Goal: Book appointment/travel/reservation

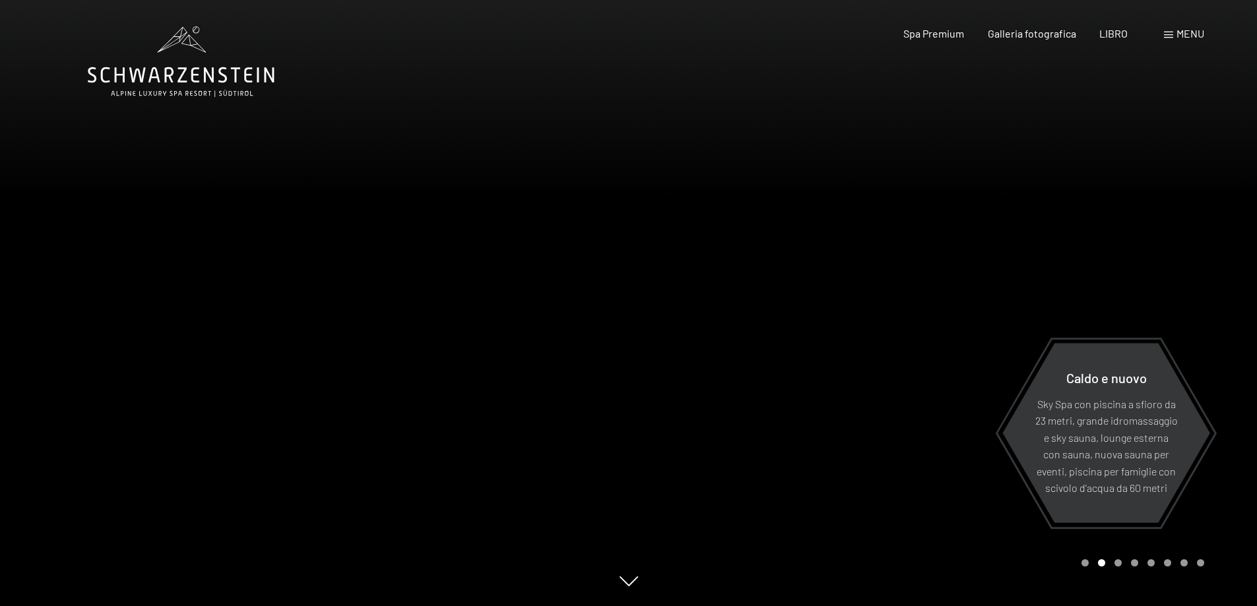
click at [1185, 31] on font "menu" at bounding box center [1190, 33] width 28 height 13
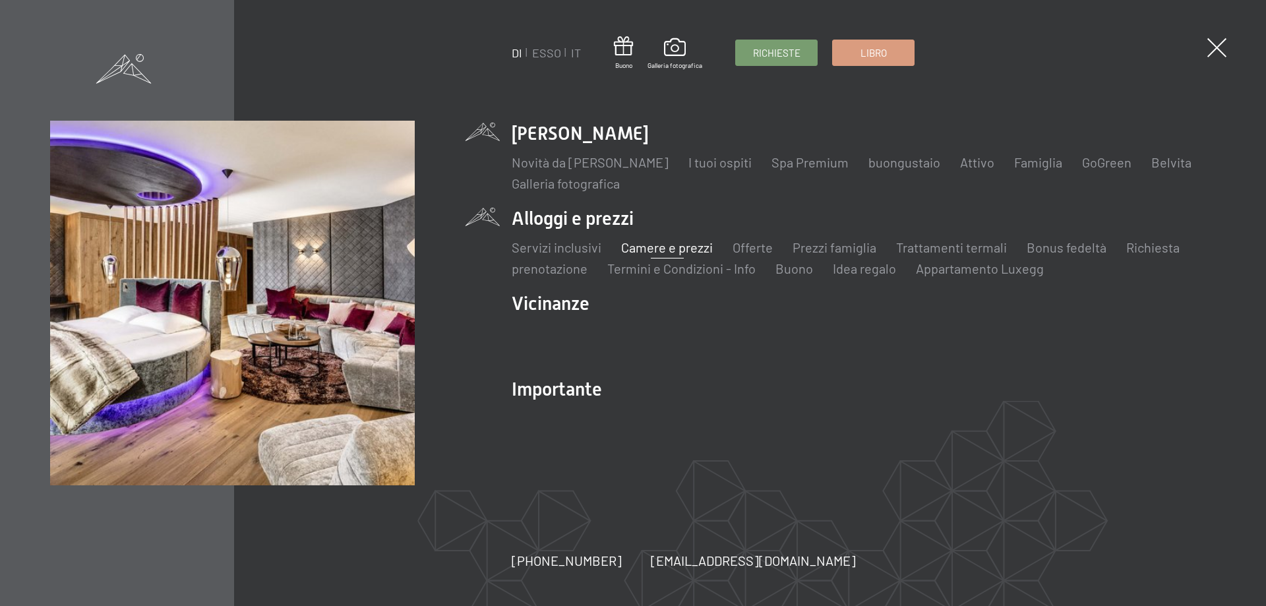
click at [666, 253] on font "Camere e prezzi" at bounding box center [667, 247] width 92 height 16
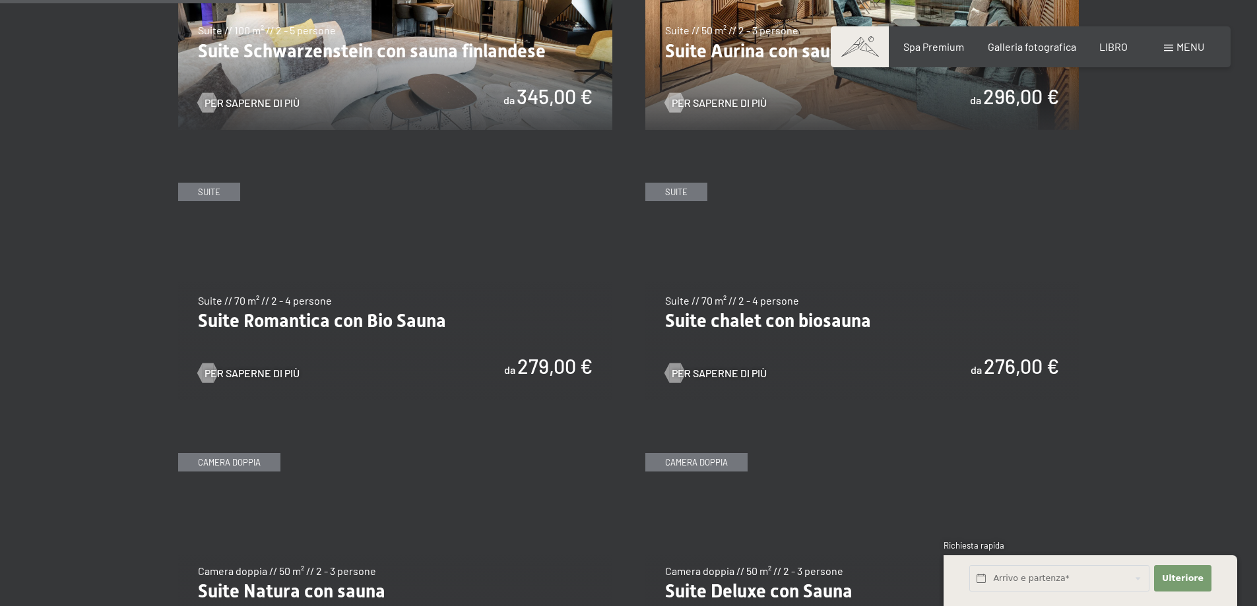
scroll to position [1055, 0]
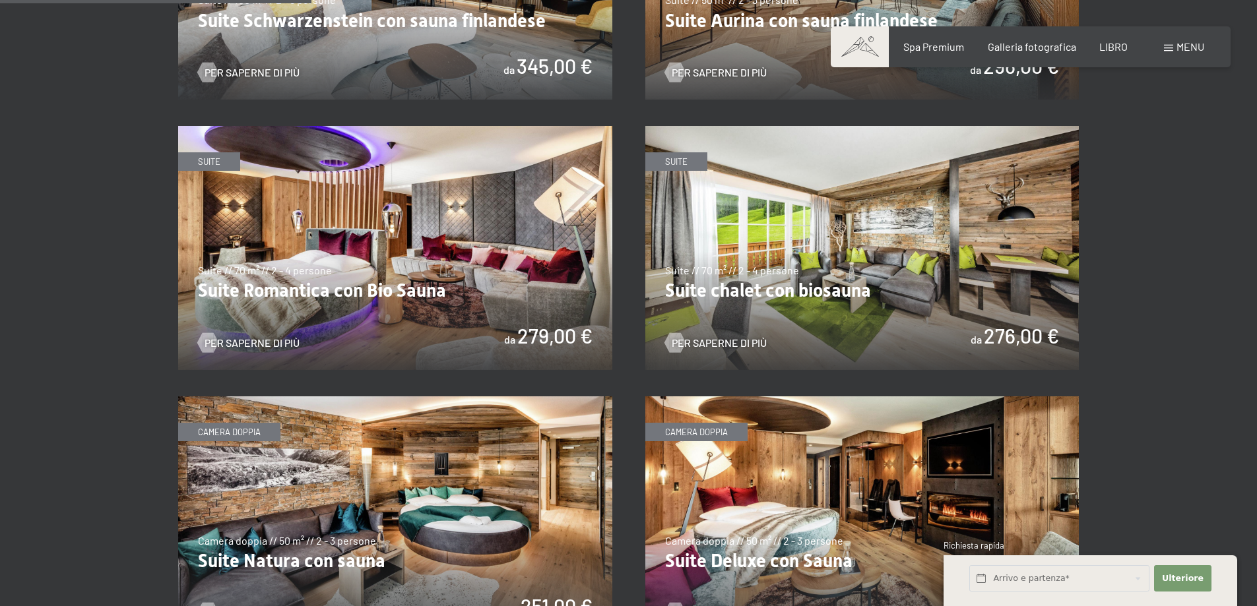
click at [360, 464] on img at bounding box center [395, 518] width 434 height 244
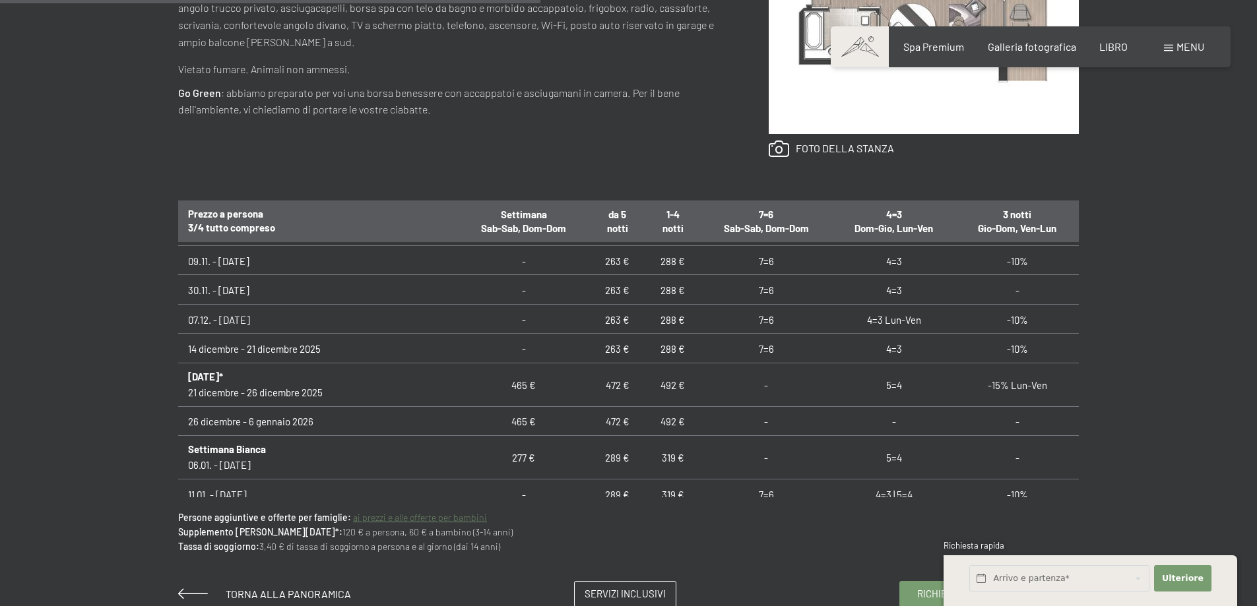
scroll to position [198, 0]
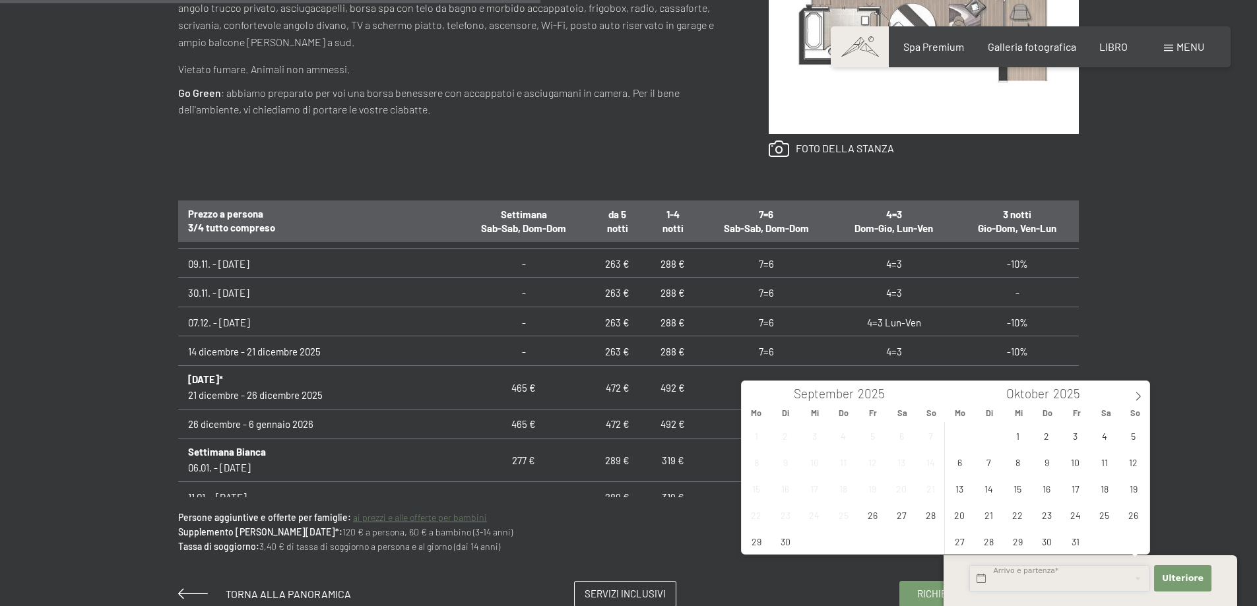
click at [1034, 579] on input "text" at bounding box center [1059, 578] width 180 height 27
click at [1133, 489] on span "19" at bounding box center [1133, 489] width 26 height 26
click at [959, 517] on span "20" at bounding box center [960, 515] width 26 height 26
type input "So. 19.10.2025 - Mo. 20.10.2025"
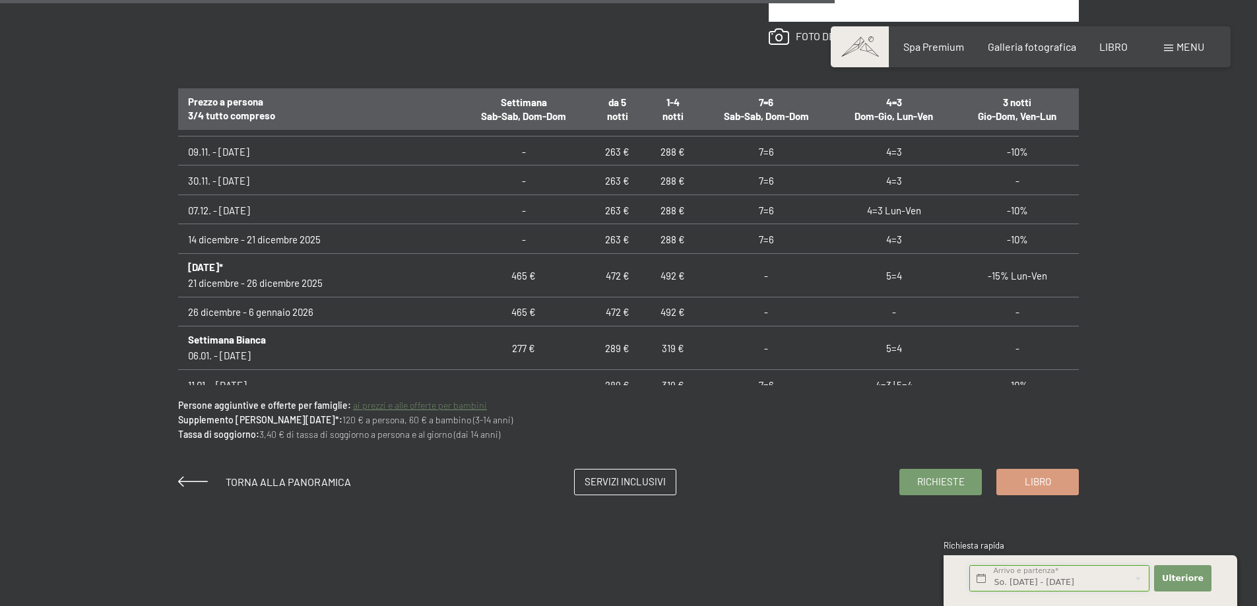
scroll to position [1121, 0]
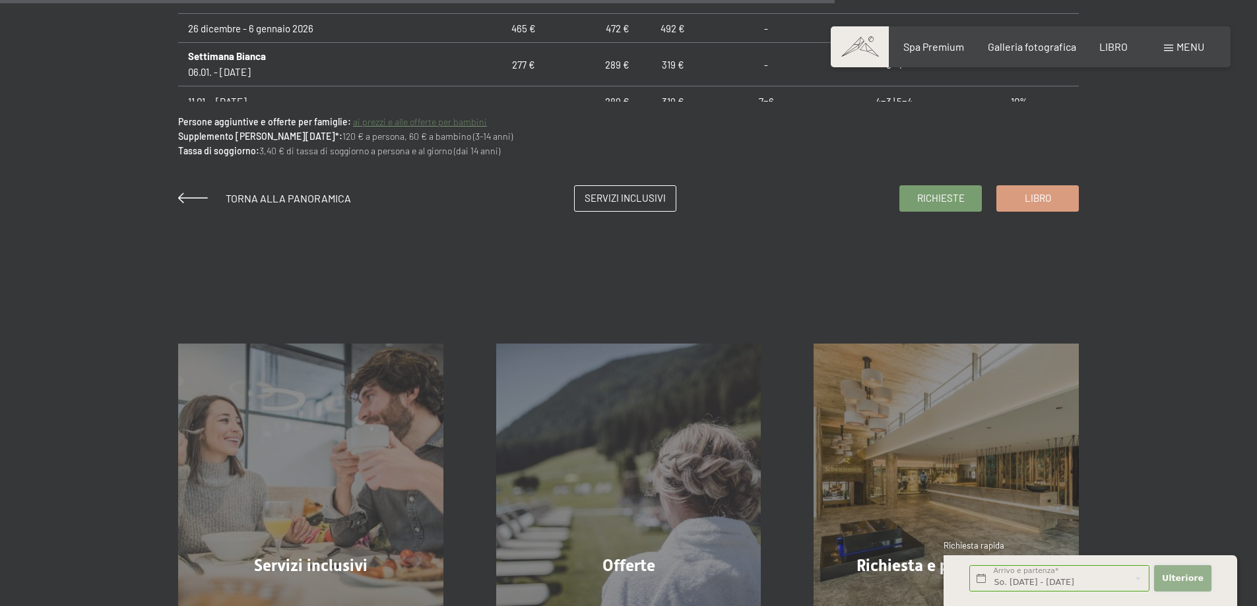
click at [1192, 575] on font "Ulteriore" at bounding box center [1183, 578] width 42 height 10
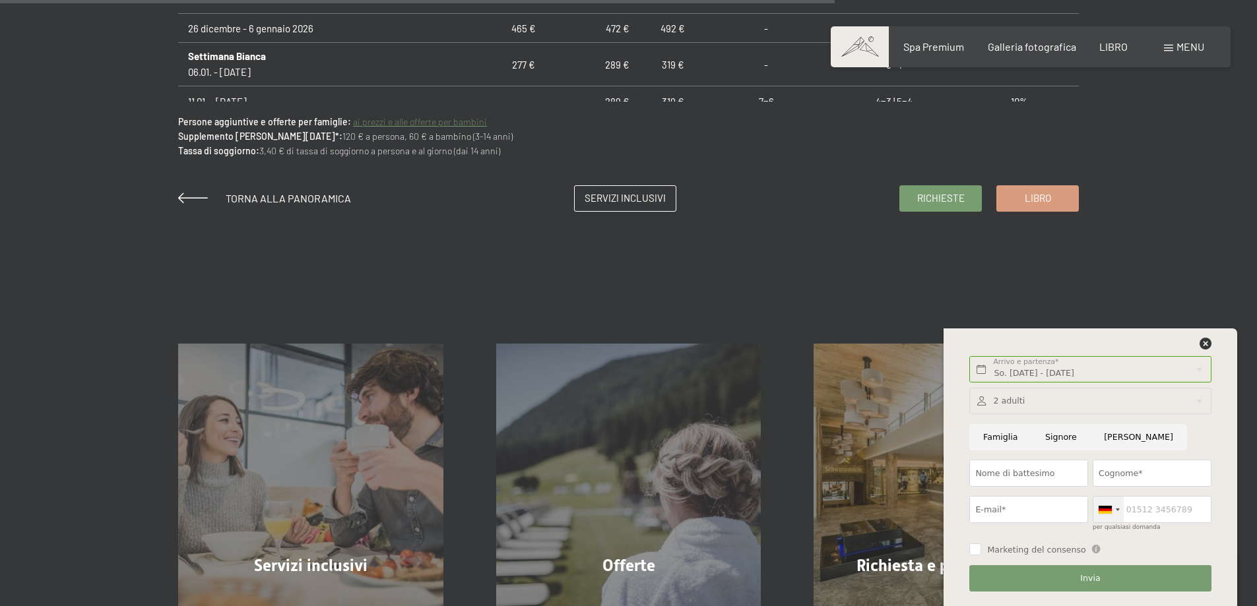
click at [1117, 509] on div at bounding box center [1117, 510] width 4 height 3
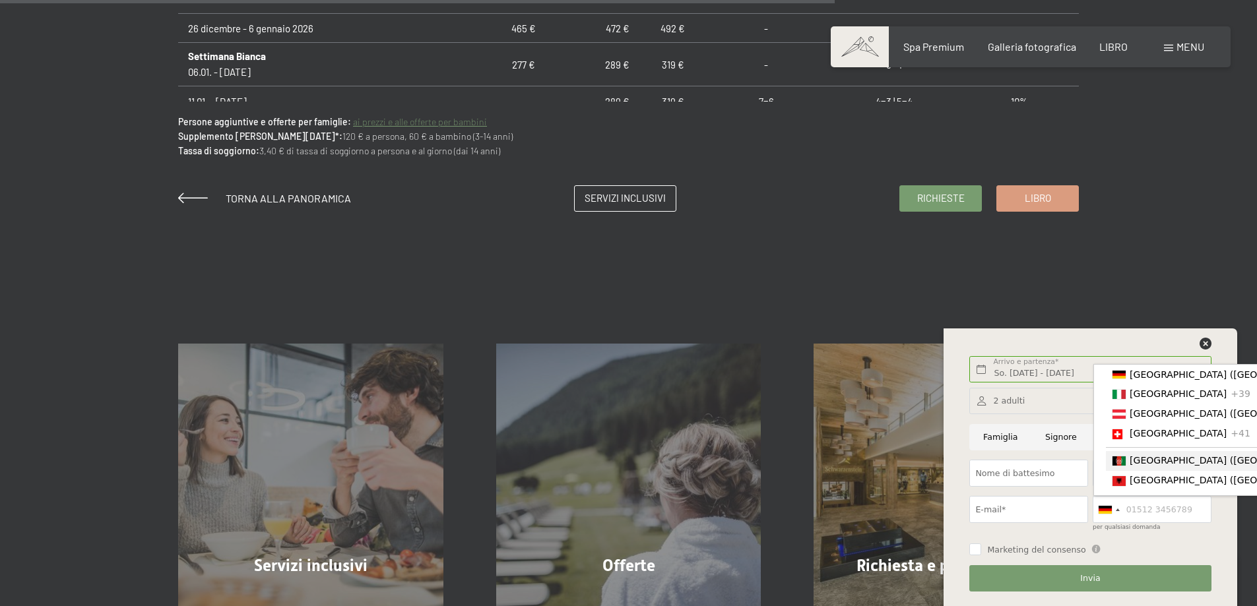
click at [1136, 543] on div "Marketing del consenso Il sottoscritto, letta e compresa l' informativa disponi…" at bounding box center [1089, 548] width 241 height 15
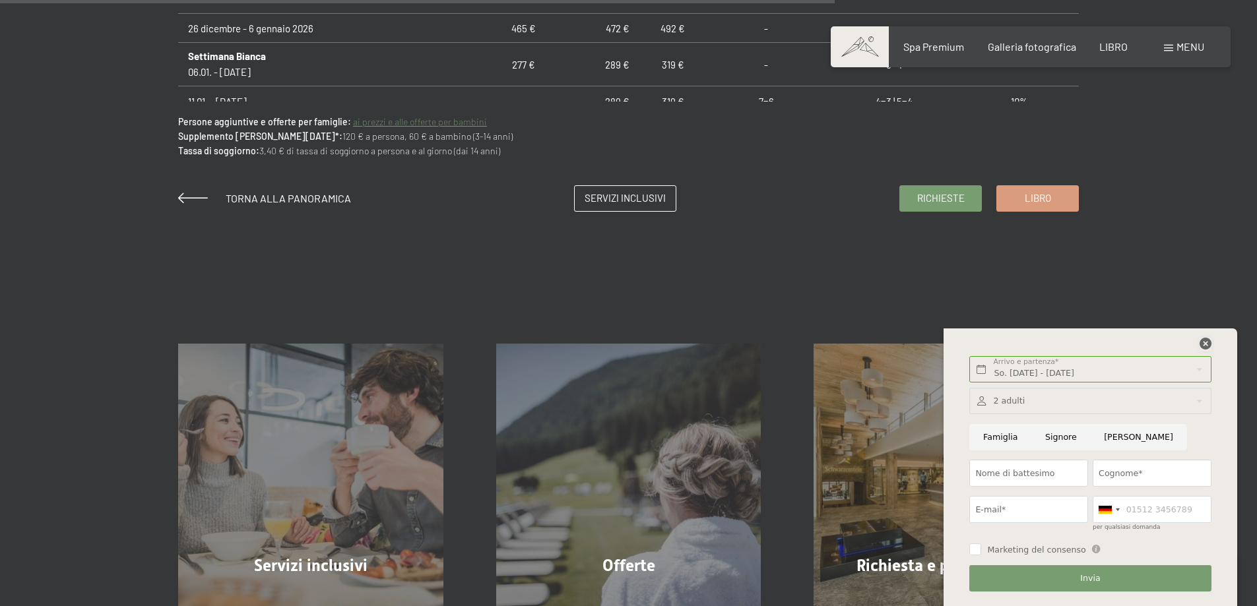
click at [1203, 341] on icon at bounding box center [1205, 344] width 12 height 12
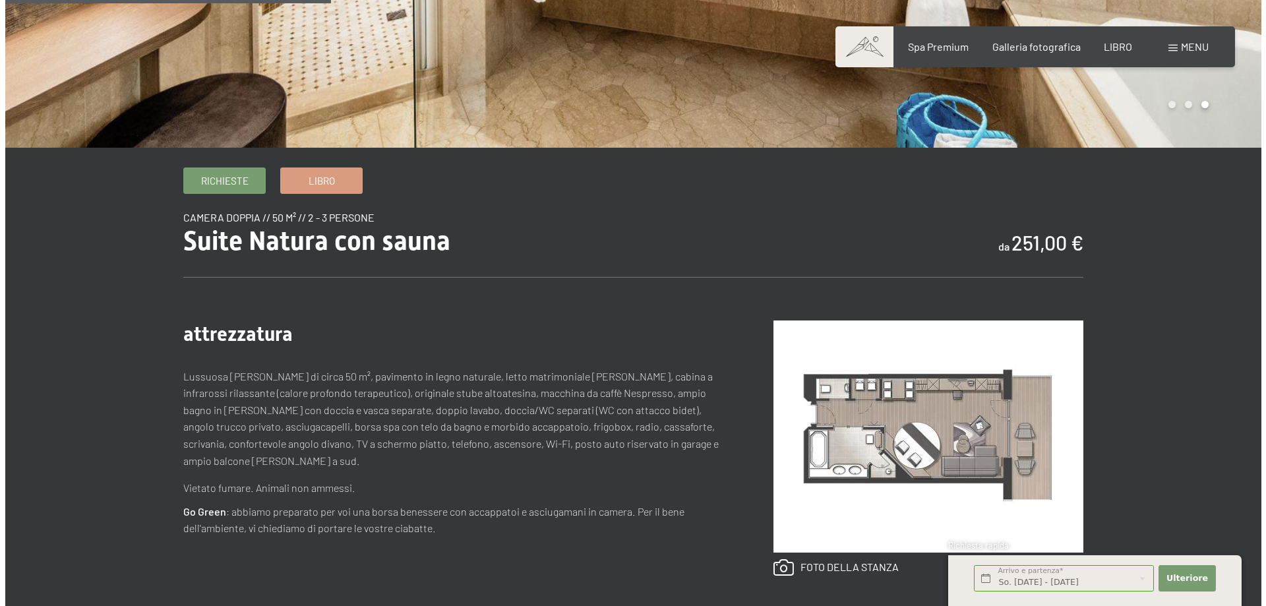
scroll to position [0, 0]
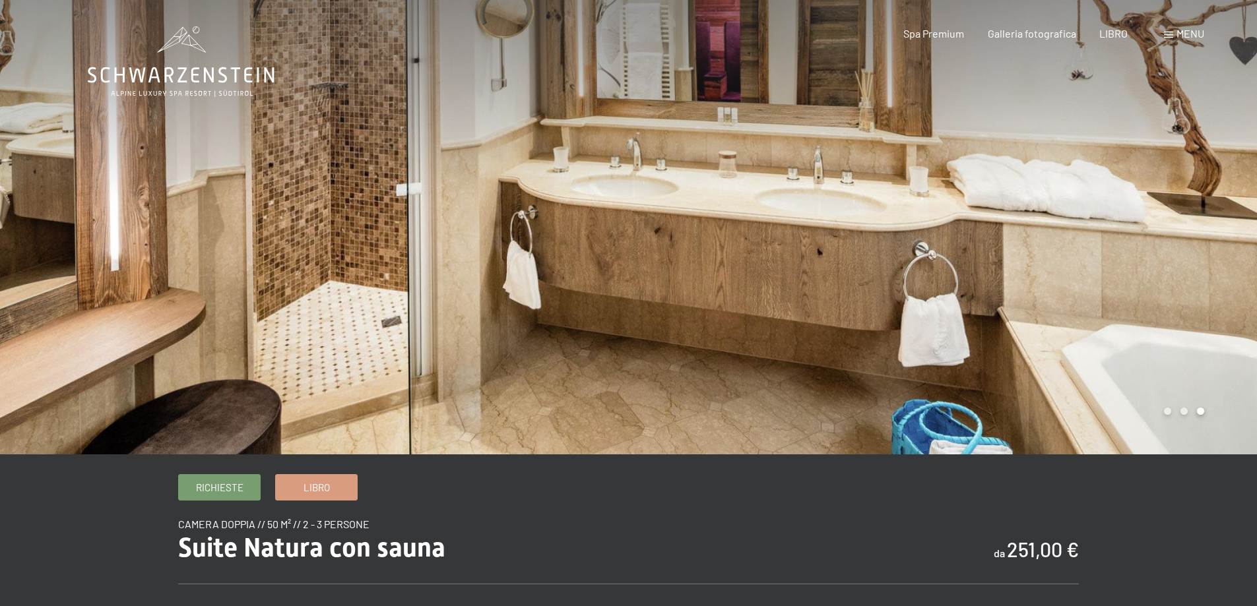
click at [1173, 35] on div "menu" at bounding box center [1184, 33] width 40 height 15
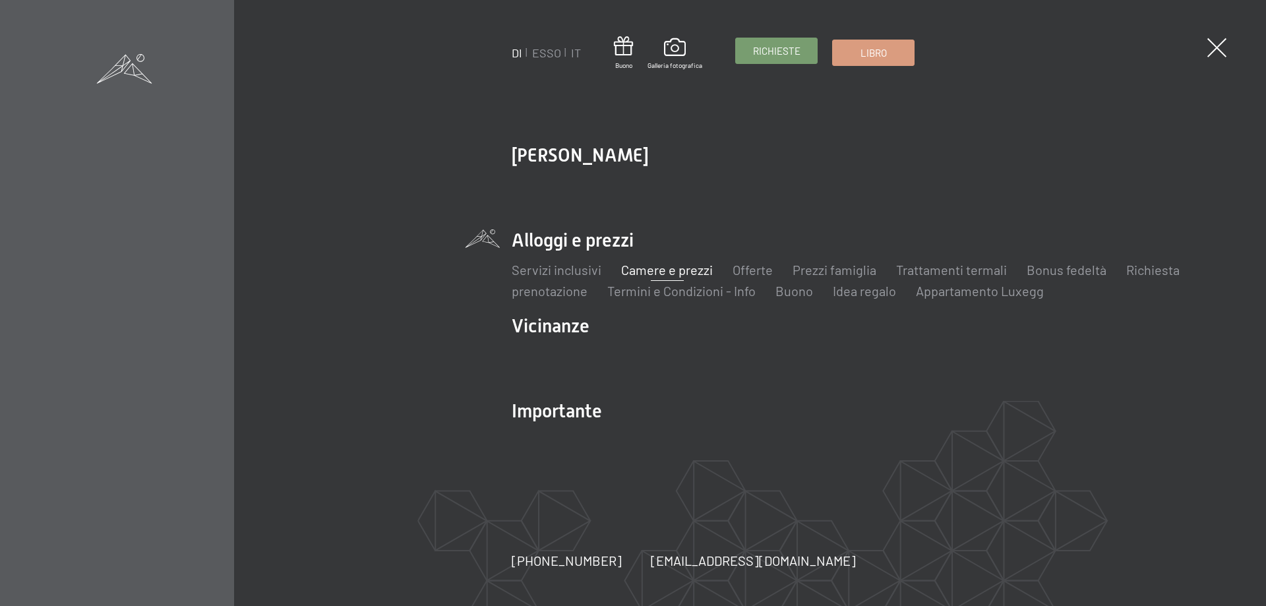
click at [767, 51] on font "Richieste" at bounding box center [776, 51] width 47 height 12
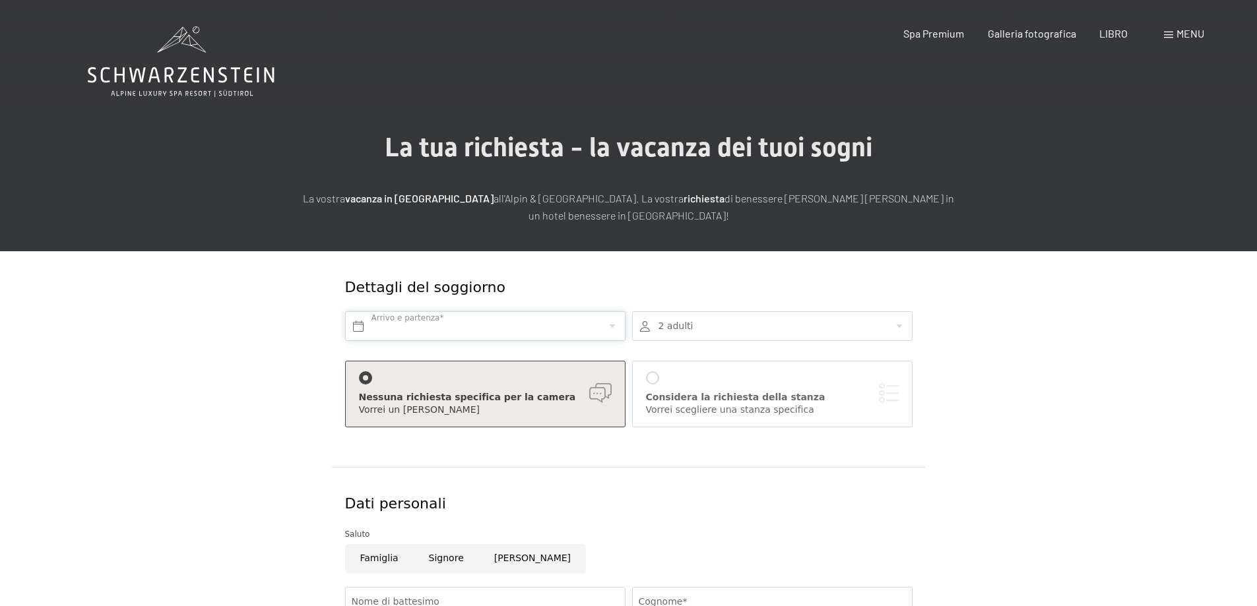
click at [524, 323] on input "text" at bounding box center [485, 326] width 280 height 30
click at [1175, 30] on div "menu" at bounding box center [1184, 33] width 40 height 15
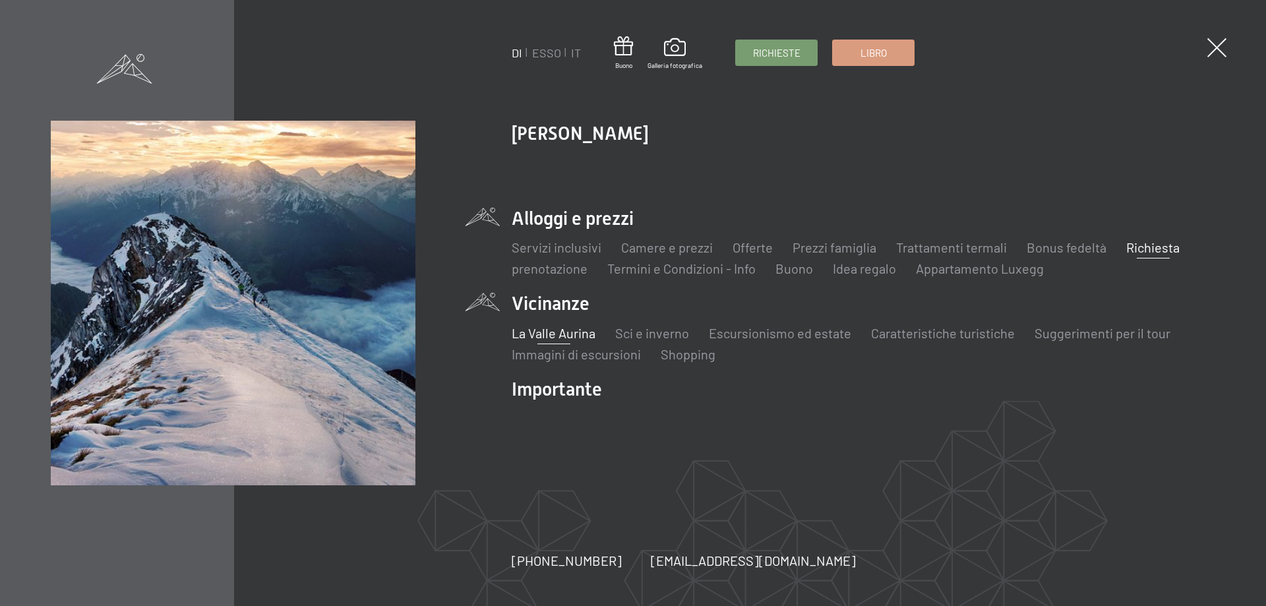
click at [572, 335] on font "La Valle Aurina" at bounding box center [554, 333] width 84 height 16
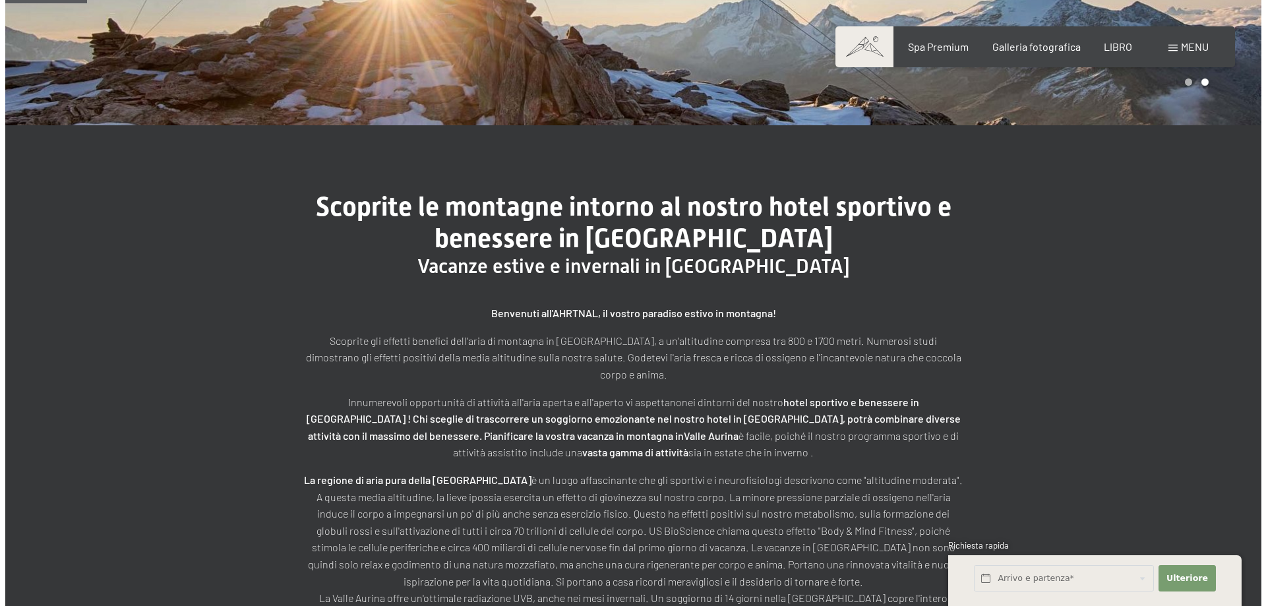
scroll to position [330, 0]
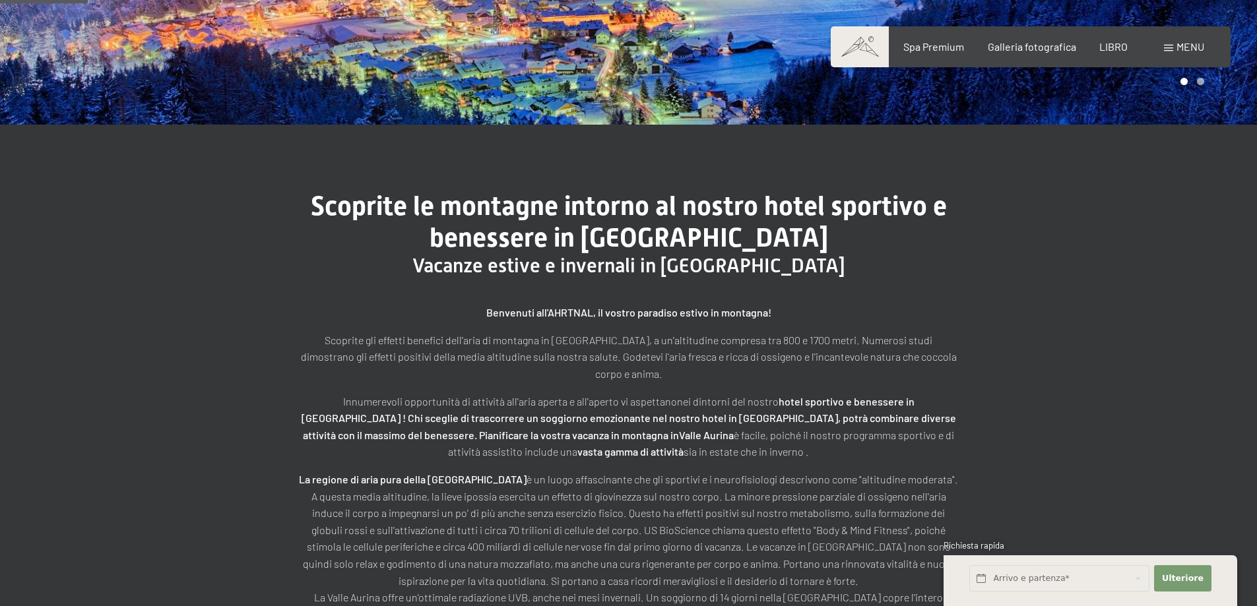
click at [1173, 42] on div "menu" at bounding box center [1184, 47] width 40 height 15
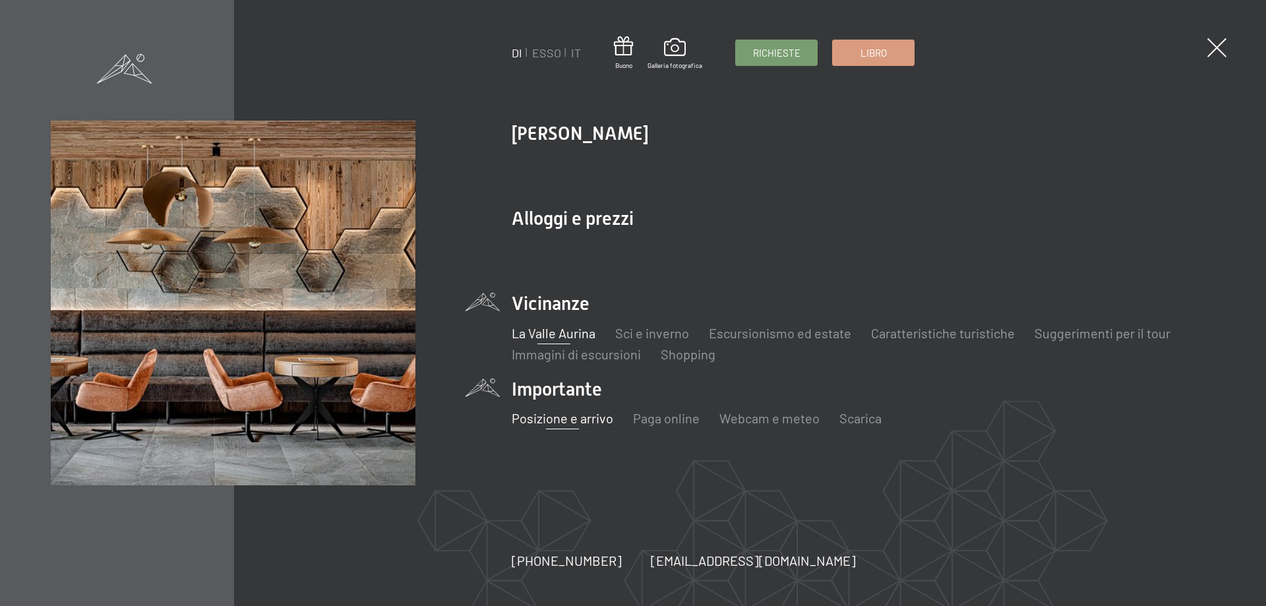
click at [564, 421] on font "Posizione e arrivo" at bounding box center [563, 418] width 102 height 16
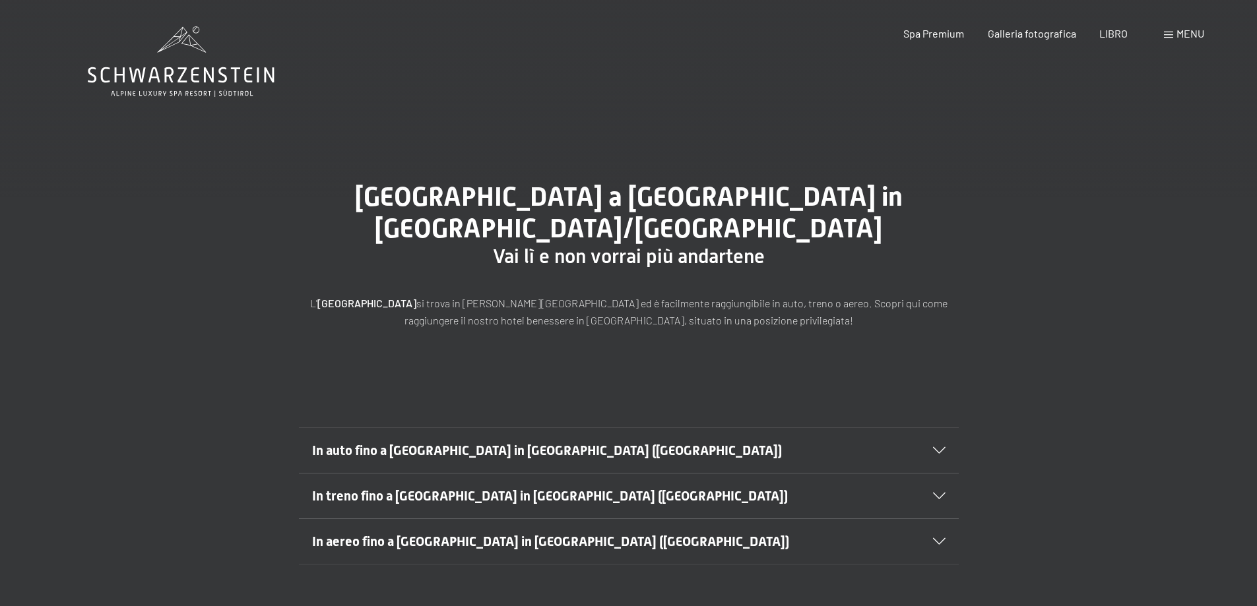
click at [512, 451] on font "In auto fino a [GEOGRAPHIC_DATA] in [GEOGRAPHIC_DATA] ([GEOGRAPHIC_DATA])" at bounding box center [547, 451] width 470 height 16
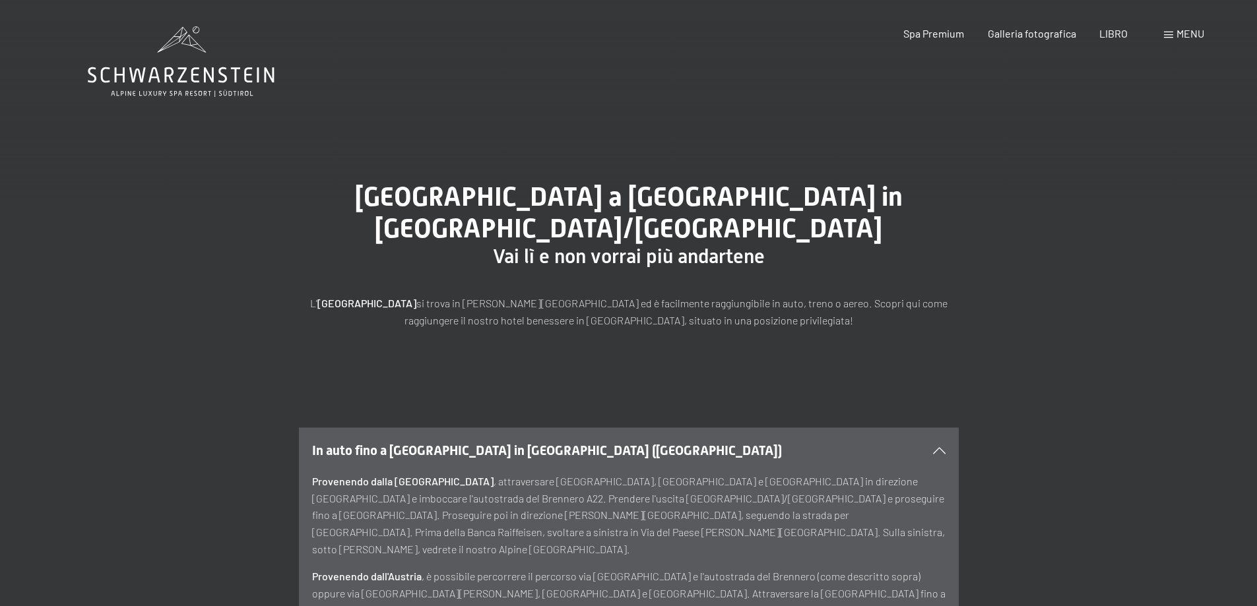
click at [941, 446] on div "In auto fino a [GEOGRAPHIC_DATA] in [GEOGRAPHIC_DATA] ([GEOGRAPHIC_DATA])" at bounding box center [628, 450] width 633 height 45
